Goal: Information Seeking & Learning: Check status

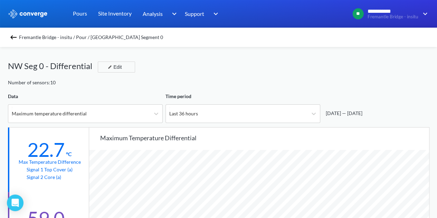
scroll to position [578, 437]
click at [229, 73] on div "NW Seg 0 - Differential Edit" at bounding box center [219, 68] width 422 height 19
click at [197, 81] on div "Number of sensors: 10" at bounding box center [219, 83] width 422 height 8
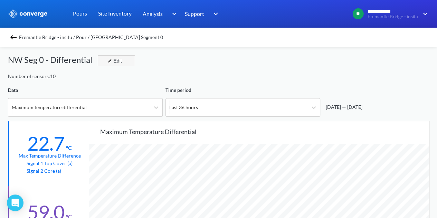
scroll to position [0, 0]
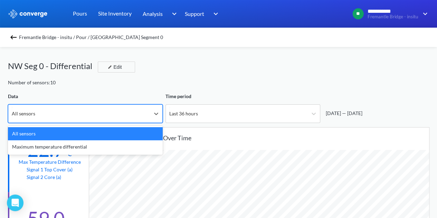
click at [135, 108] on div "All sensors" at bounding box center [79, 114] width 142 height 18
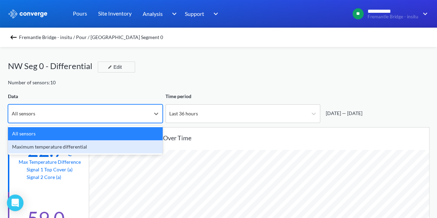
click at [82, 145] on div "Maximum temperature differential" at bounding box center [85, 146] width 155 height 13
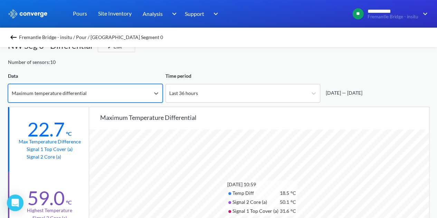
scroll to position [35, 0]
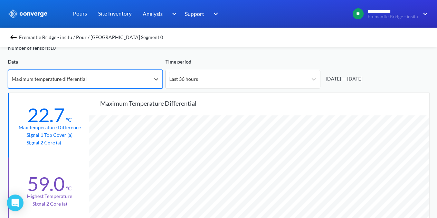
click at [248, 64] on div "Time period" at bounding box center [243, 62] width 155 height 8
